Goal: Go to known website: Go to known website

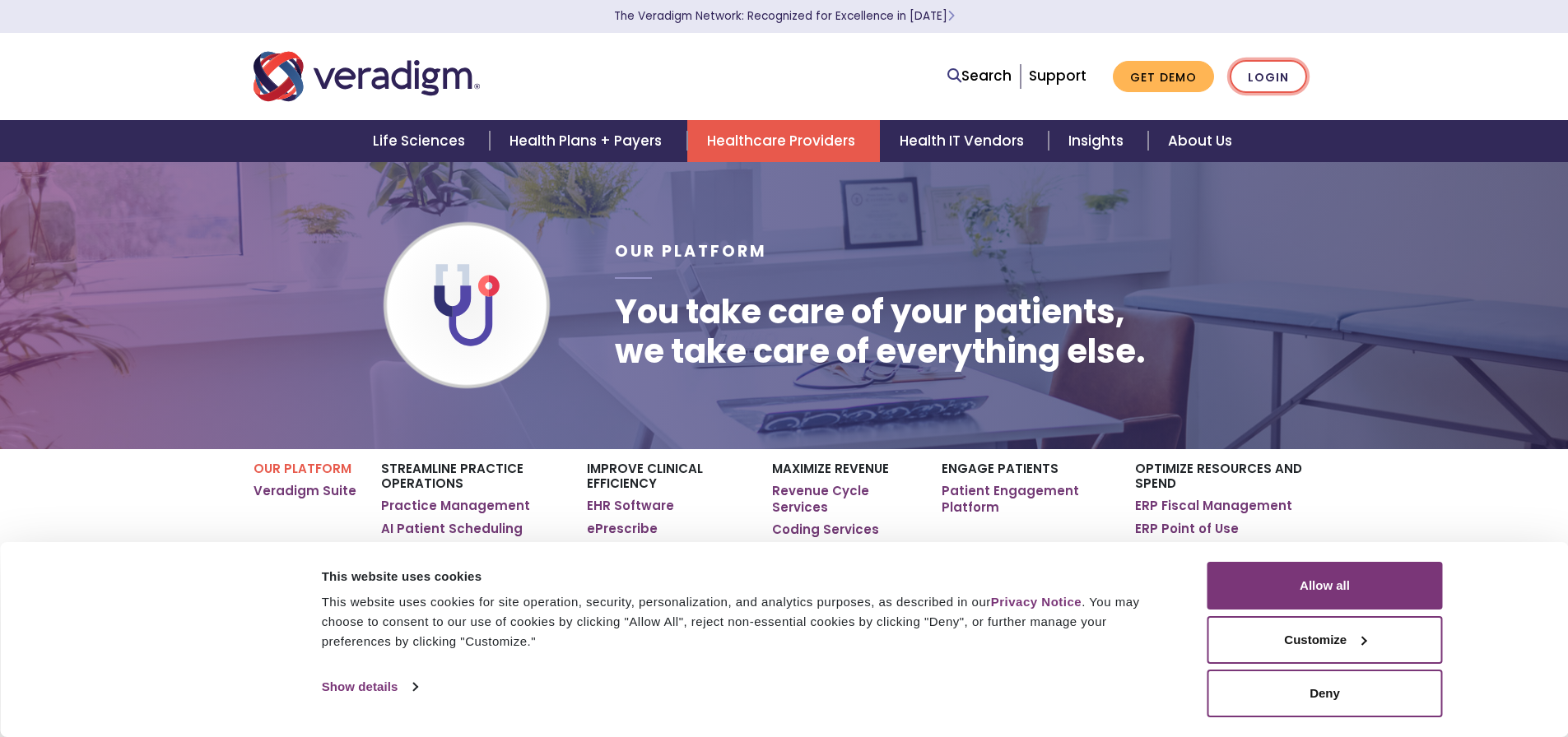
click at [1290, 65] on link "Login" at bounding box center [1268, 77] width 78 height 33
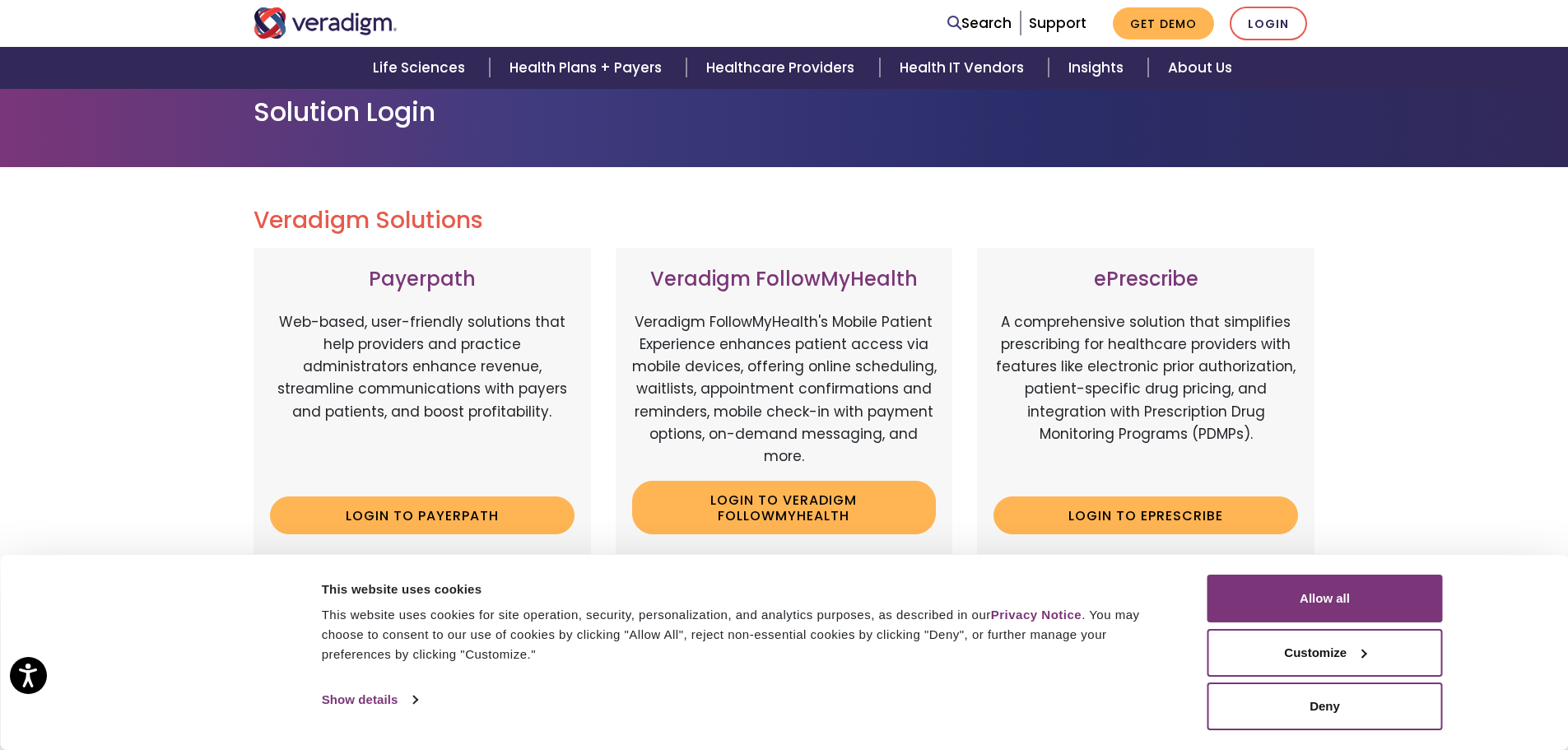
scroll to position [247, 0]
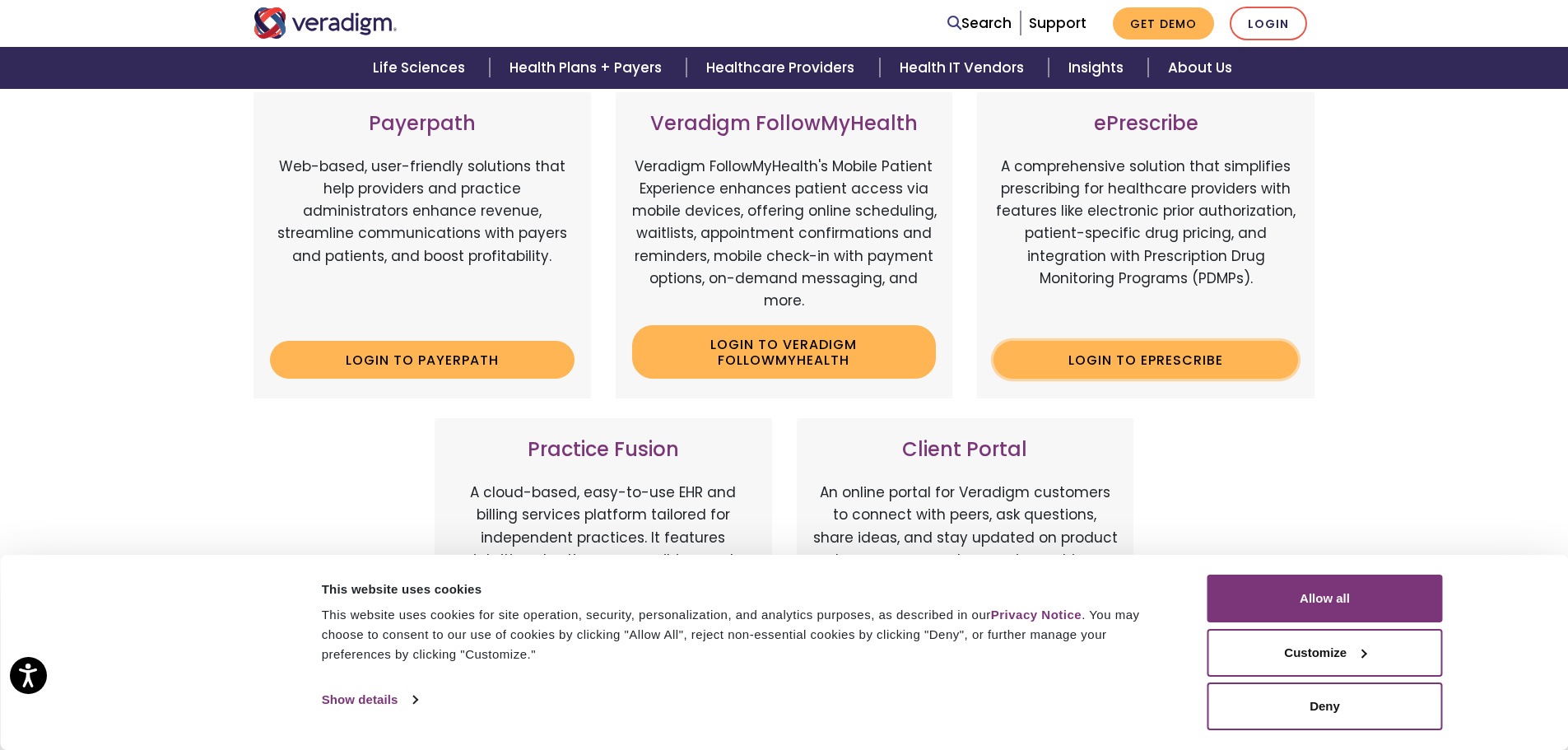
click at [1235, 369] on link "Login to ePrescribe" at bounding box center [1146, 360] width 305 height 38
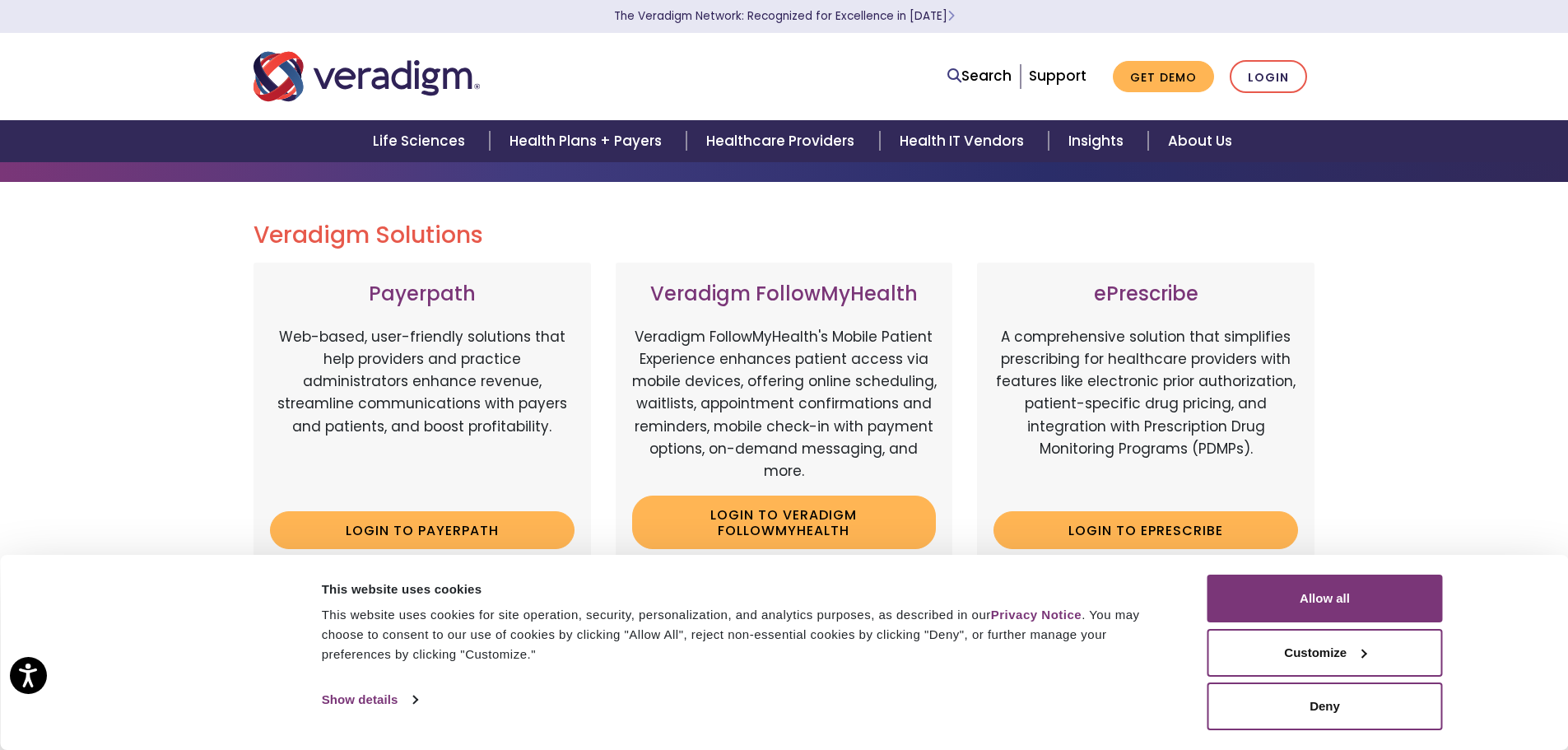
scroll to position [0, 0]
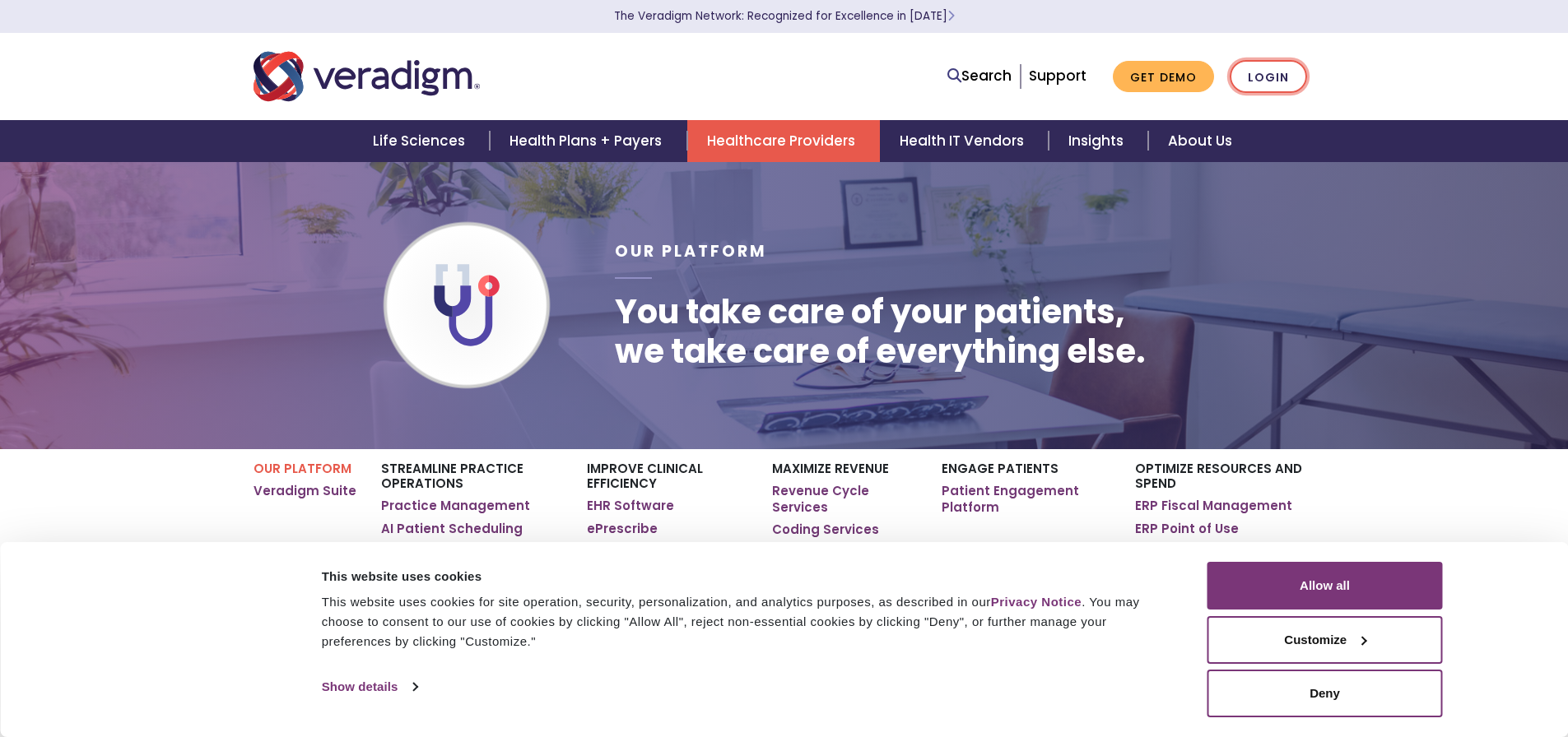
click at [1283, 81] on link "Login" at bounding box center [1268, 77] width 78 height 33
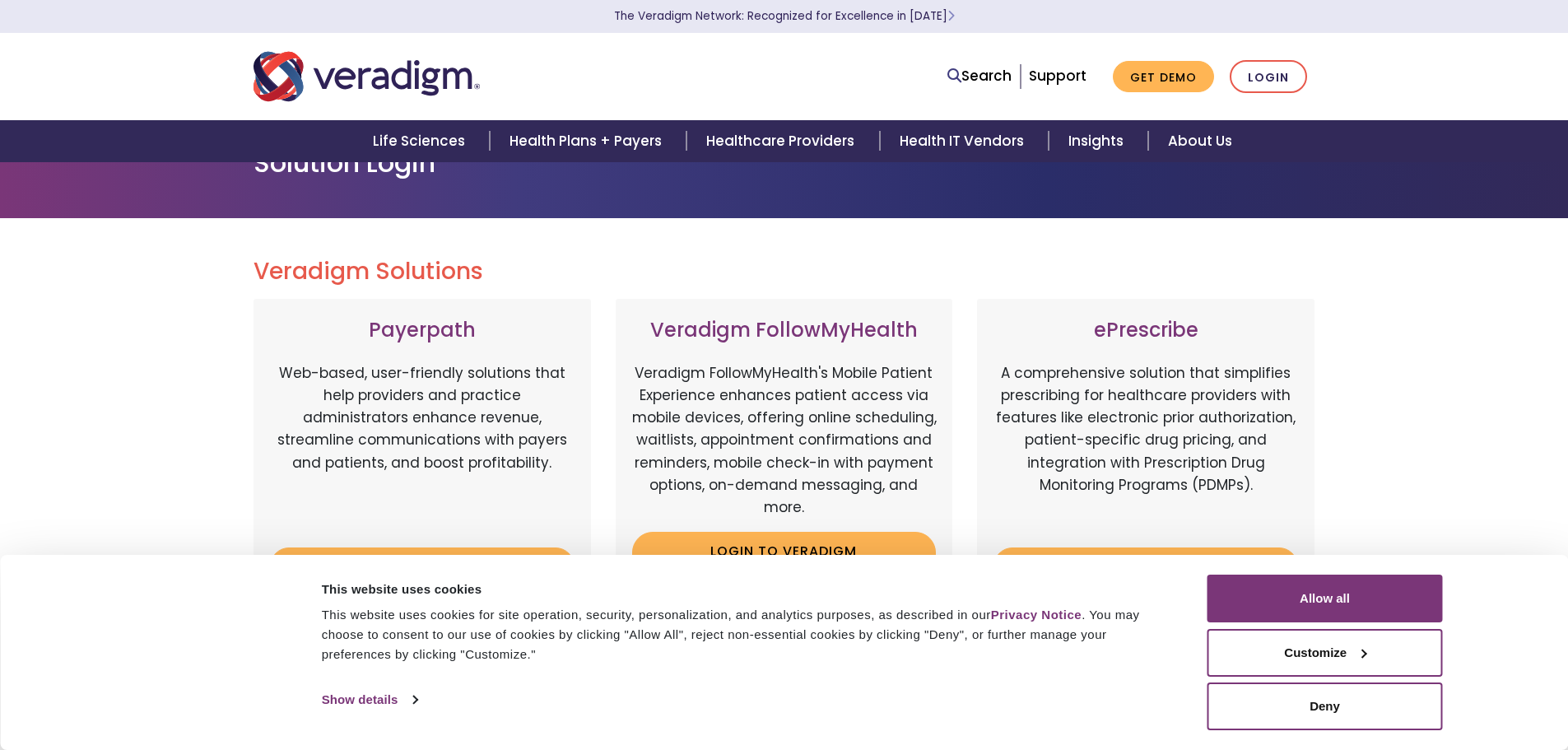
scroll to position [247, 0]
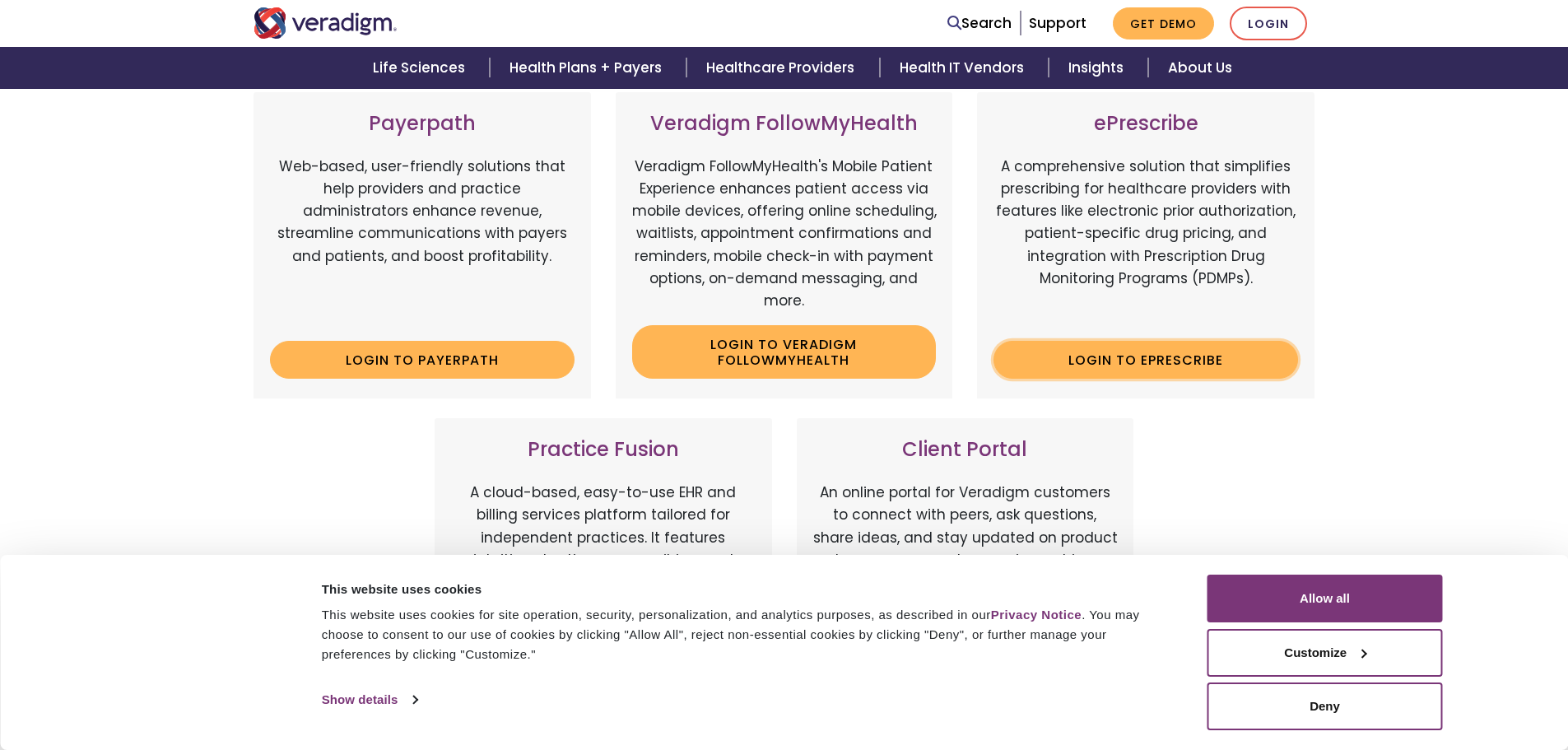
click at [1153, 364] on link "Login to ePrescribe" at bounding box center [1146, 360] width 305 height 38
